Goal: Transaction & Acquisition: Purchase product/service

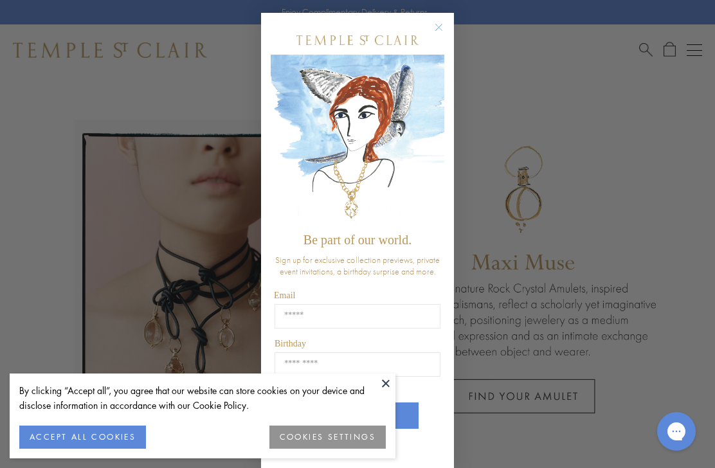
click at [166, 111] on div "Close dialog Be part of our world. Sign up for exclusive collection previews, p…" at bounding box center [357, 234] width 715 height 468
click at [645, 48] on div "Close dialog Be part of our world. Sign up for exclusive collection previews, p…" at bounding box center [357, 234] width 715 height 468
click at [431, 31] on icon "Close dialog" at bounding box center [439, 27] width 16 height 16
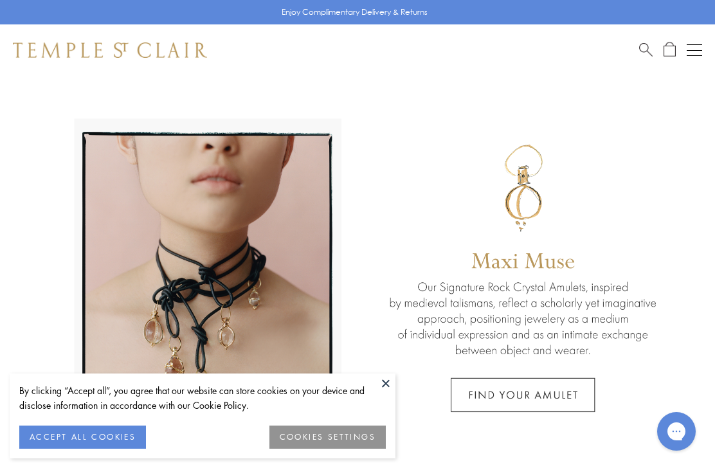
click at [640, 46] on span "Search" at bounding box center [645, 48] width 13 height 13
click at [643, 53] on span "Search" at bounding box center [645, 48] width 13 height 13
click at [642, 48] on span "Search" at bounding box center [645, 48] width 13 height 13
click at [640, 53] on span "Search" at bounding box center [645, 48] width 13 height 13
click at [220, 104] on link at bounding box center [357, 284] width 715 height 418
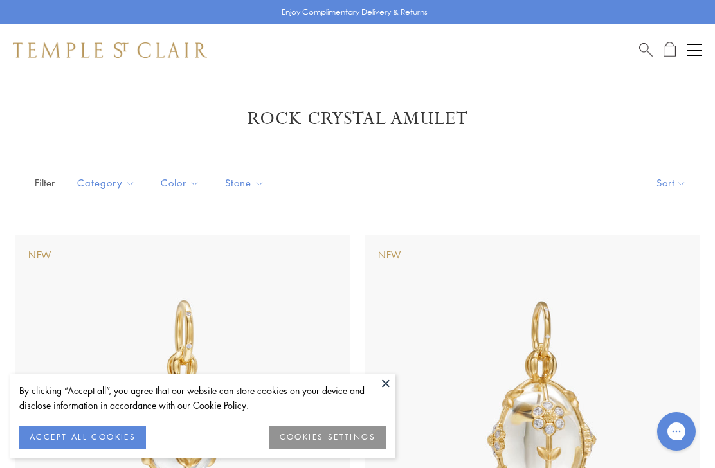
click at [44, 171] on span "Filter" at bounding box center [32, 182] width 64 height 39
click at [38, 187] on span "Filter" at bounding box center [32, 182] width 64 height 39
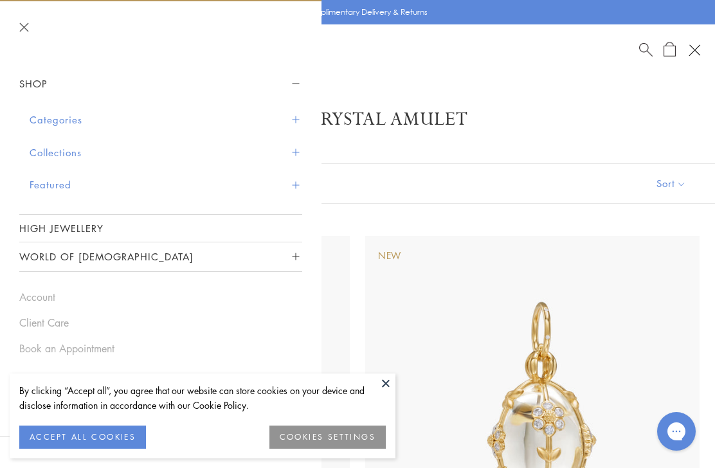
click at [646, 52] on span "Search" at bounding box center [645, 48] width 13 height 13
click at [53, 21] on header at bounding box center [160, 26] width 321 height 51
click at [633, 44] on div "Shop Shop Categories Amulets Pendants & Charms Lockets Chains & Leather Cords E…" at bounding box center [357, 49] width 715 height 51
click at [642, 50] on span "Search" at bounding box center [645, 48] width 13 height 13
click at [51, 115] on button "Categories" at bounding box center [166, 119] width 273 height 33
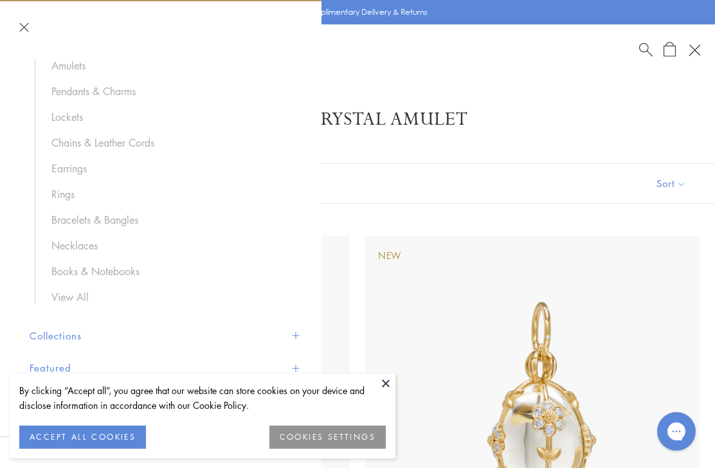
scroll to position [101, 0]
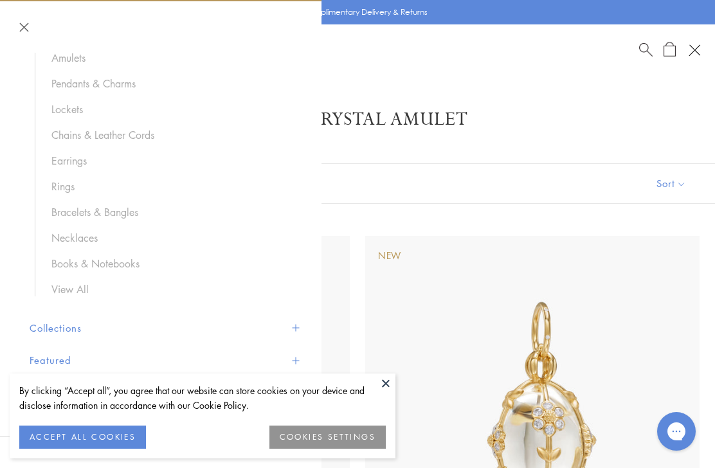
click at [111, 205] on link "Bracelets & Bangles" at bounding box center [170, 212] width 238 height 14
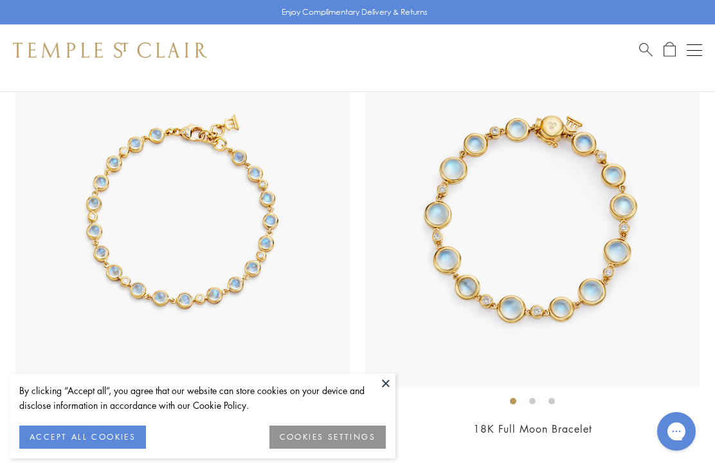
scroll to position [5825, 0]
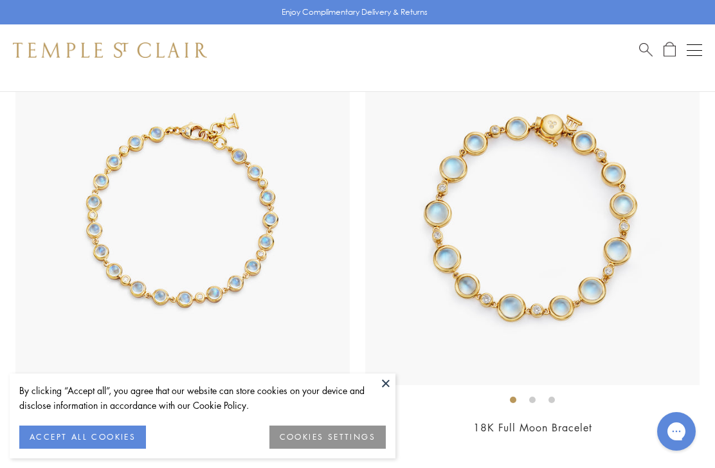
click at [200, 409] on div "18K Blue Moon Link Bracelet $6,900" at bounding box center [182, 252] width 334 height 402
click at [190, 285] on img at bounding box center [182, 218] width 334 height 334
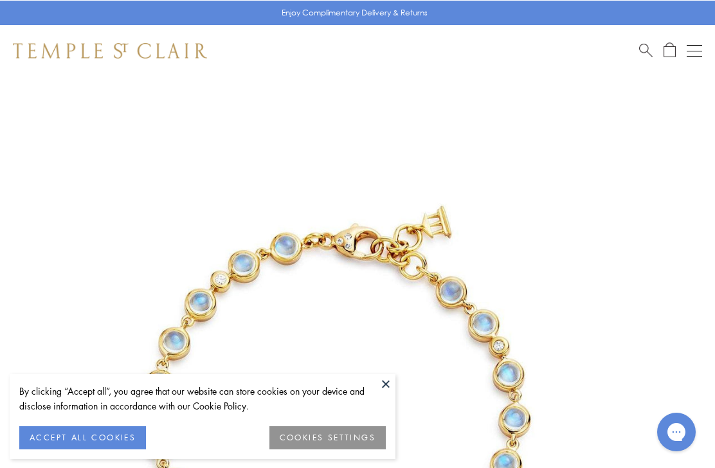
click at [657, 284] on img at bounding box center [338, 414] width 676 height 676
